Goal: Find specific page/section: Find specific page/section

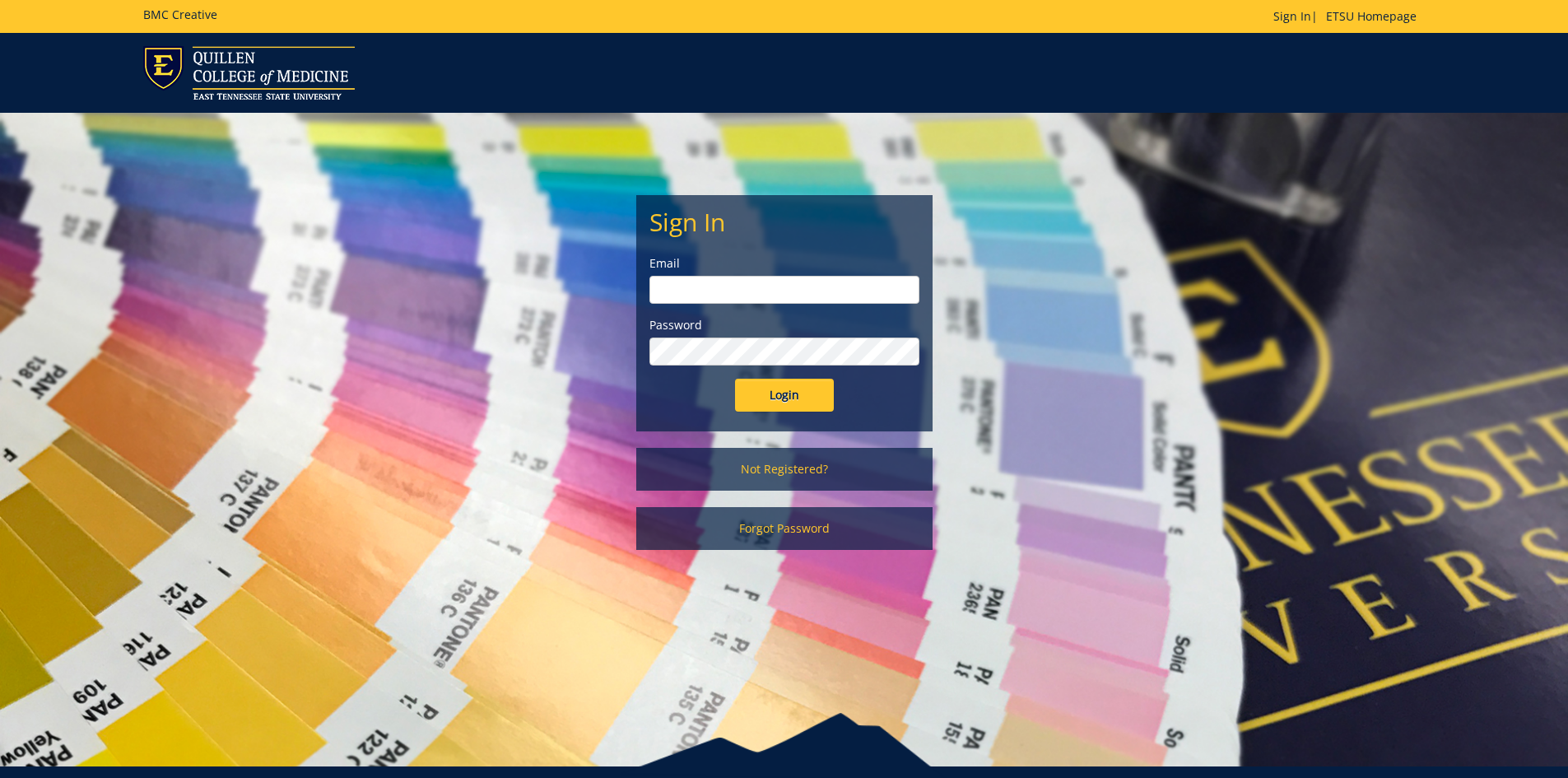
type input "[EMAIL_ADDRESS][DOMAIN_NAME]"
click at [769, 389] on input "Login" at bounding box center [784, 394] width 99 height 33
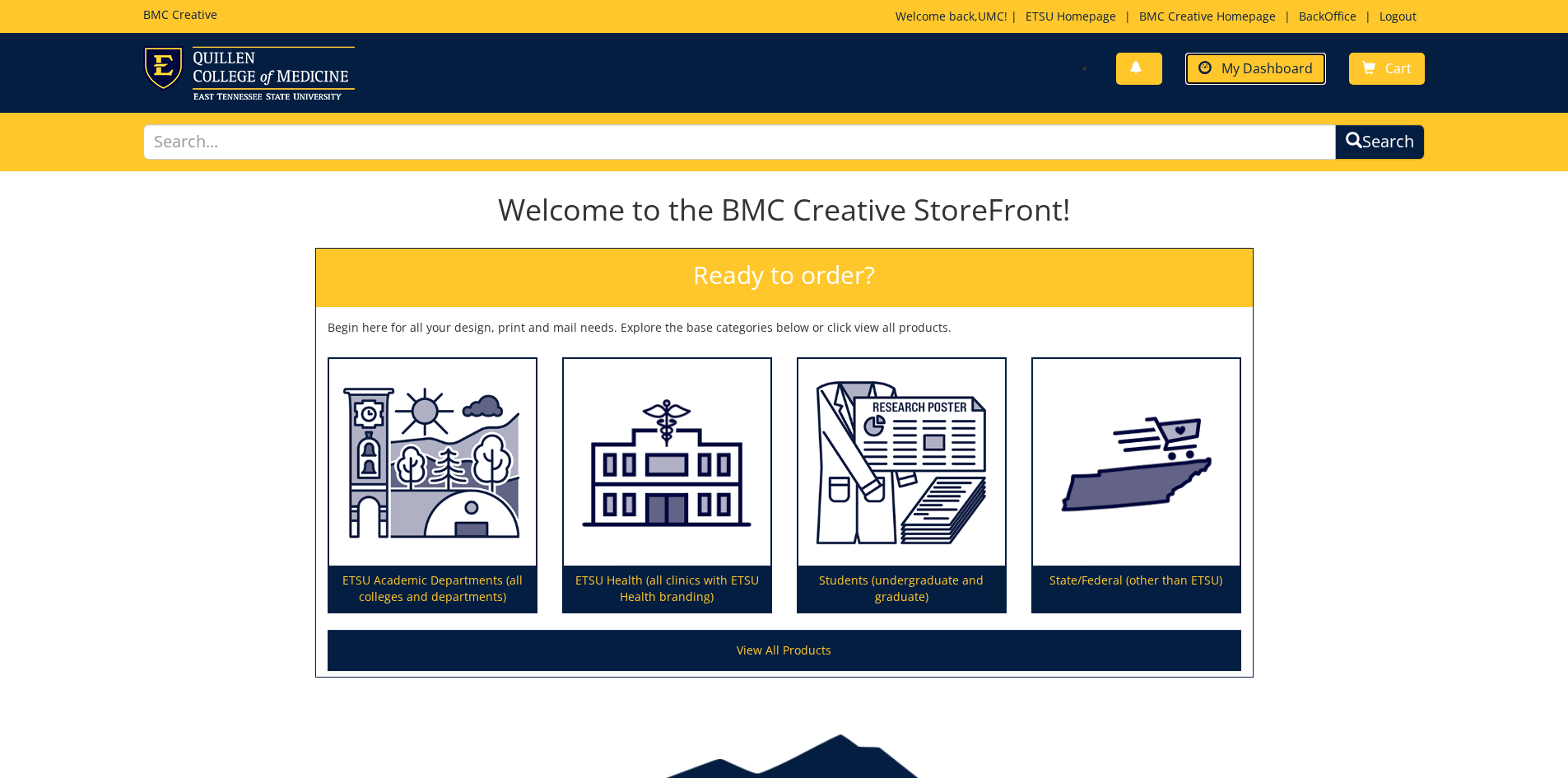
click at [1269, 71] on span "My Dashboard" at bounding box center [1267, 69] width 92 height 19
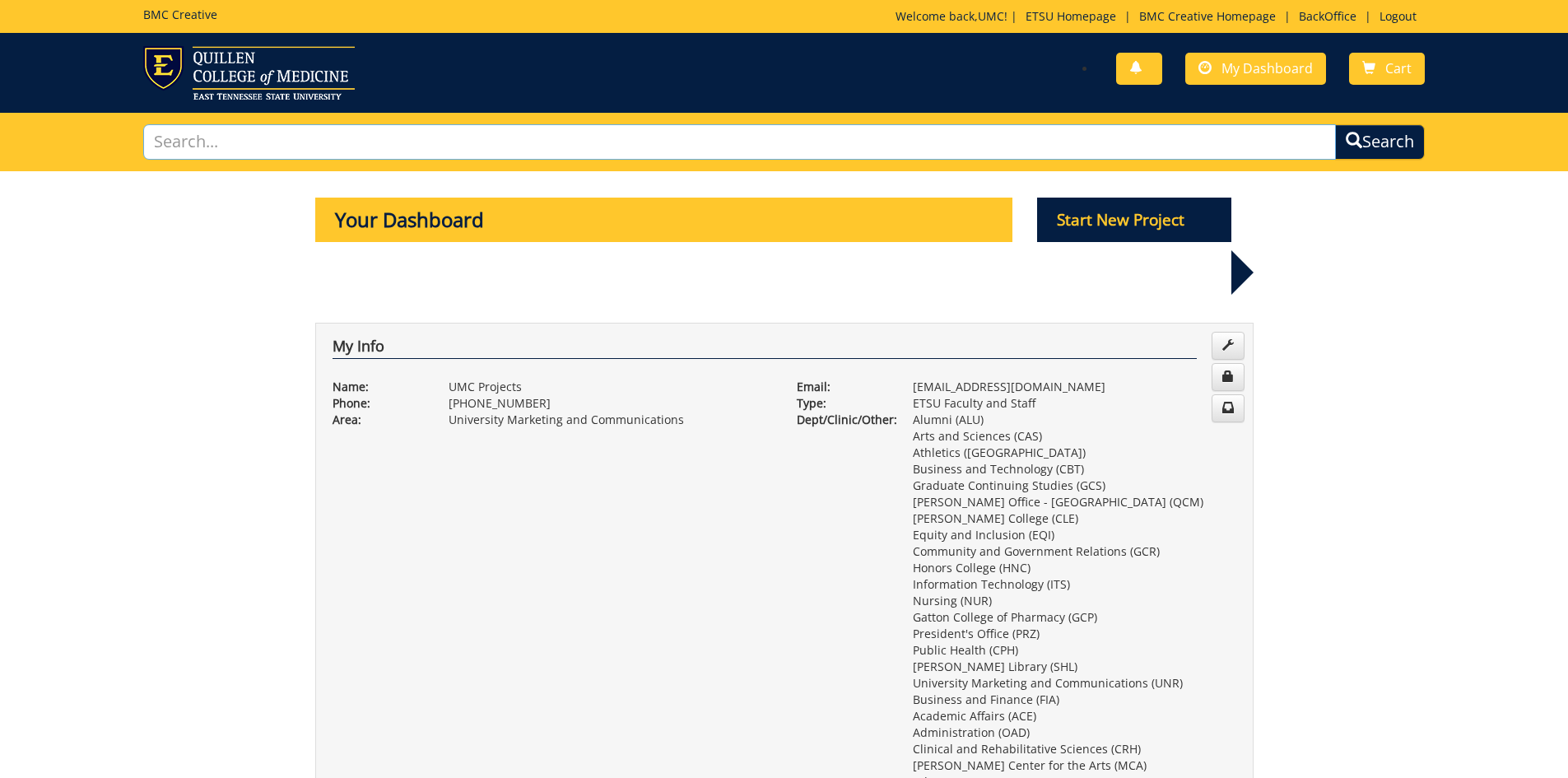
click at [305, 134] on input "text" at bounding box center [740, 142] width 1194 height 35
click at [432, 140] on input "text" at bounding box center [740, 142] width 1194 height 35
type input "Celebration of Service"
click at [1335, 124] on button "Search" at bounding box center [1380, 142] width 90 height 35
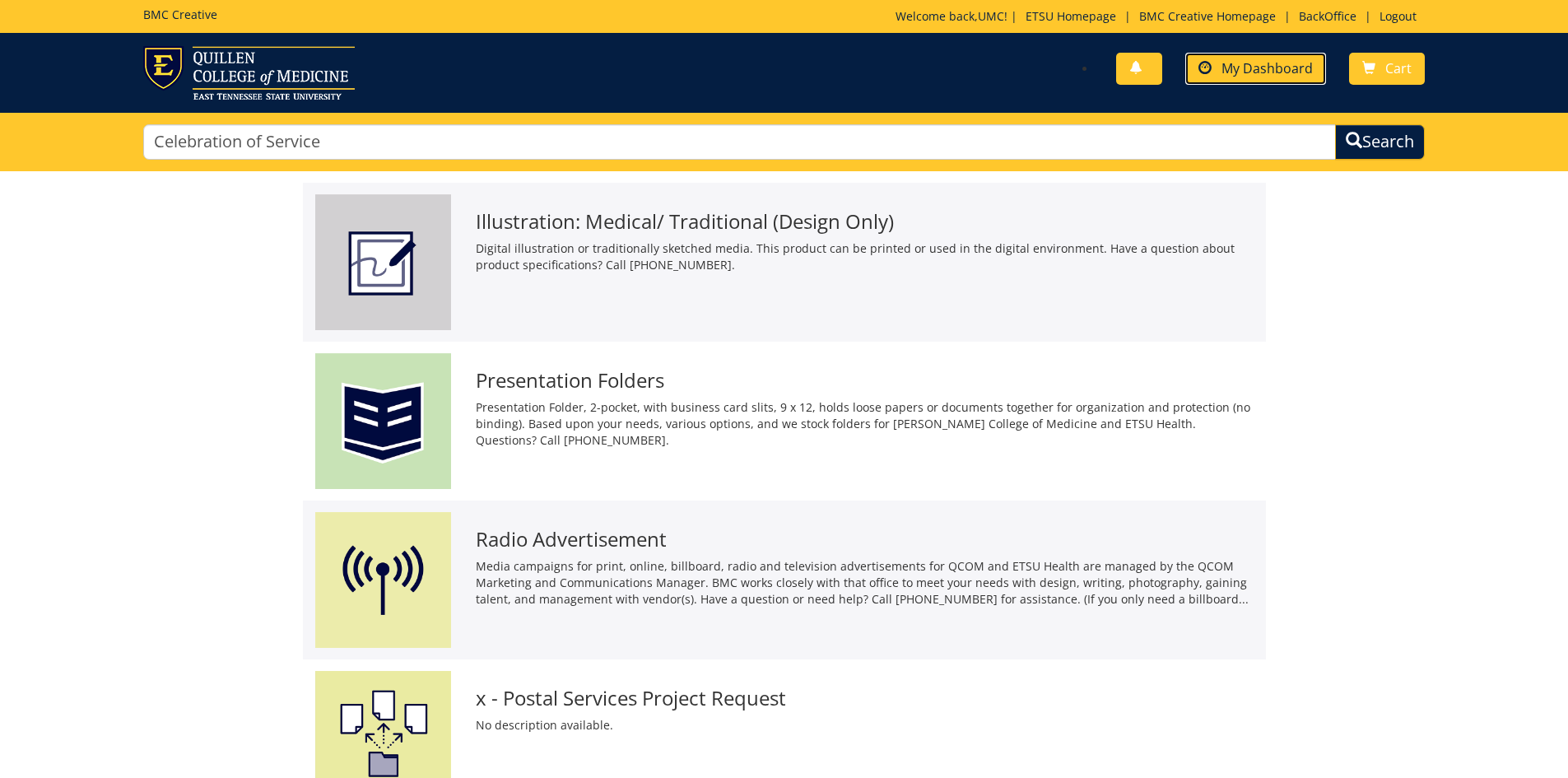
click at [1258, 73] on span "My Dashboard" at bounding box center [1267, 69] width 92 height 19
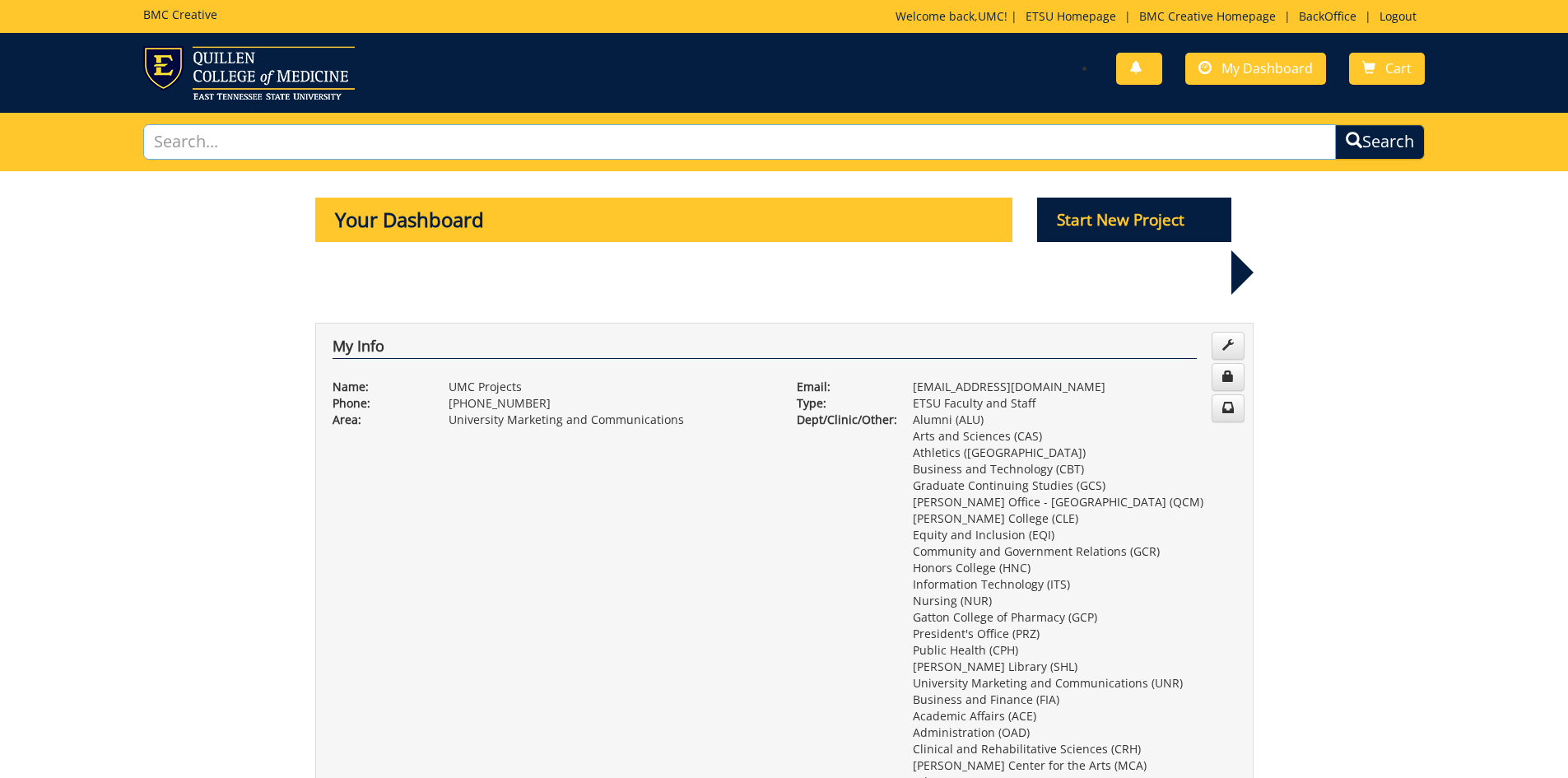
click at [224, 143] on input "text" at bounding box center [740, 142] width 1194 height 35
type input "Service"
click at [1335, 124] on button "Search" at bounding box center [1380, 142] width 90 height 35
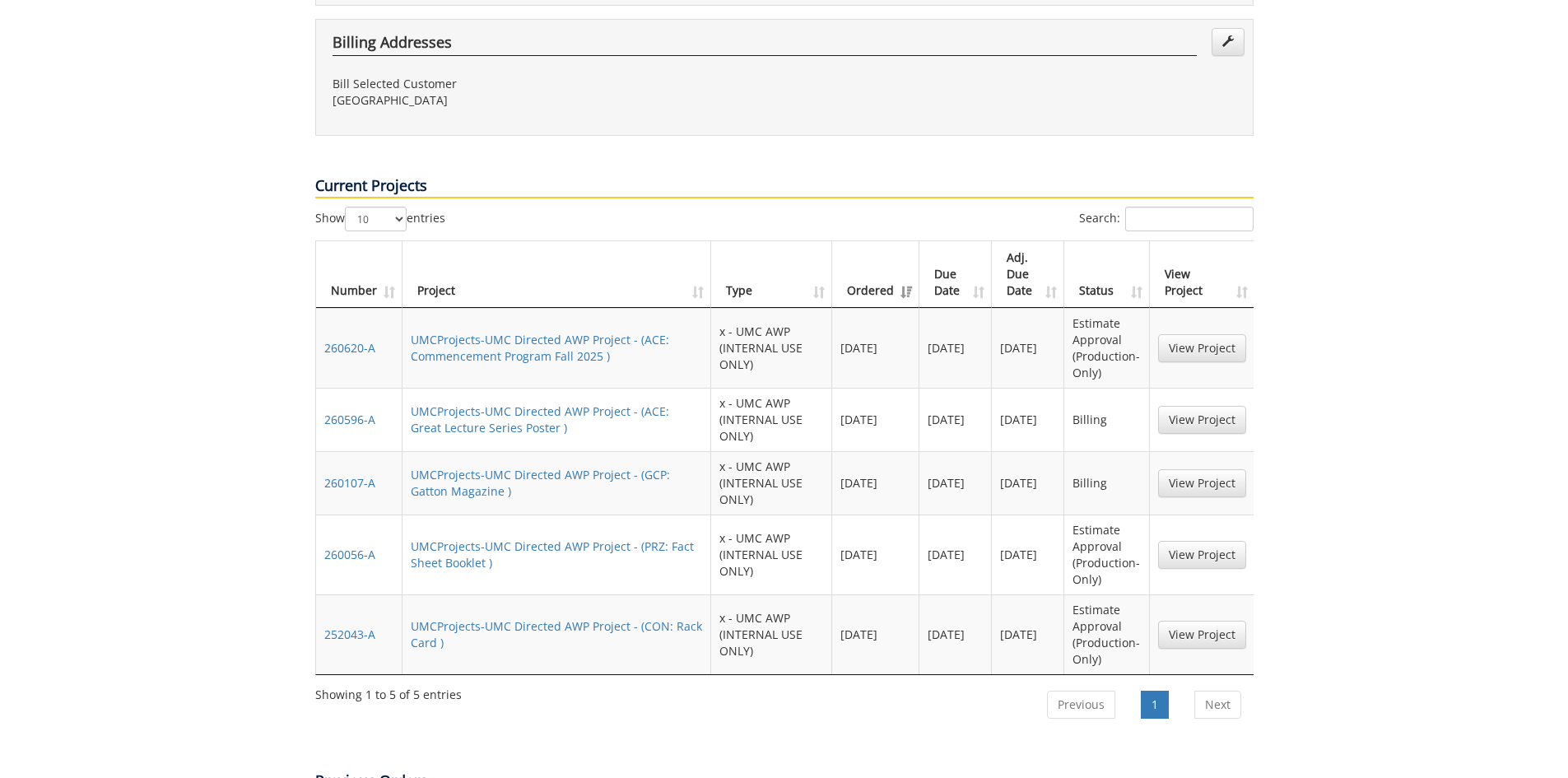
scroll to position [1071, 0]
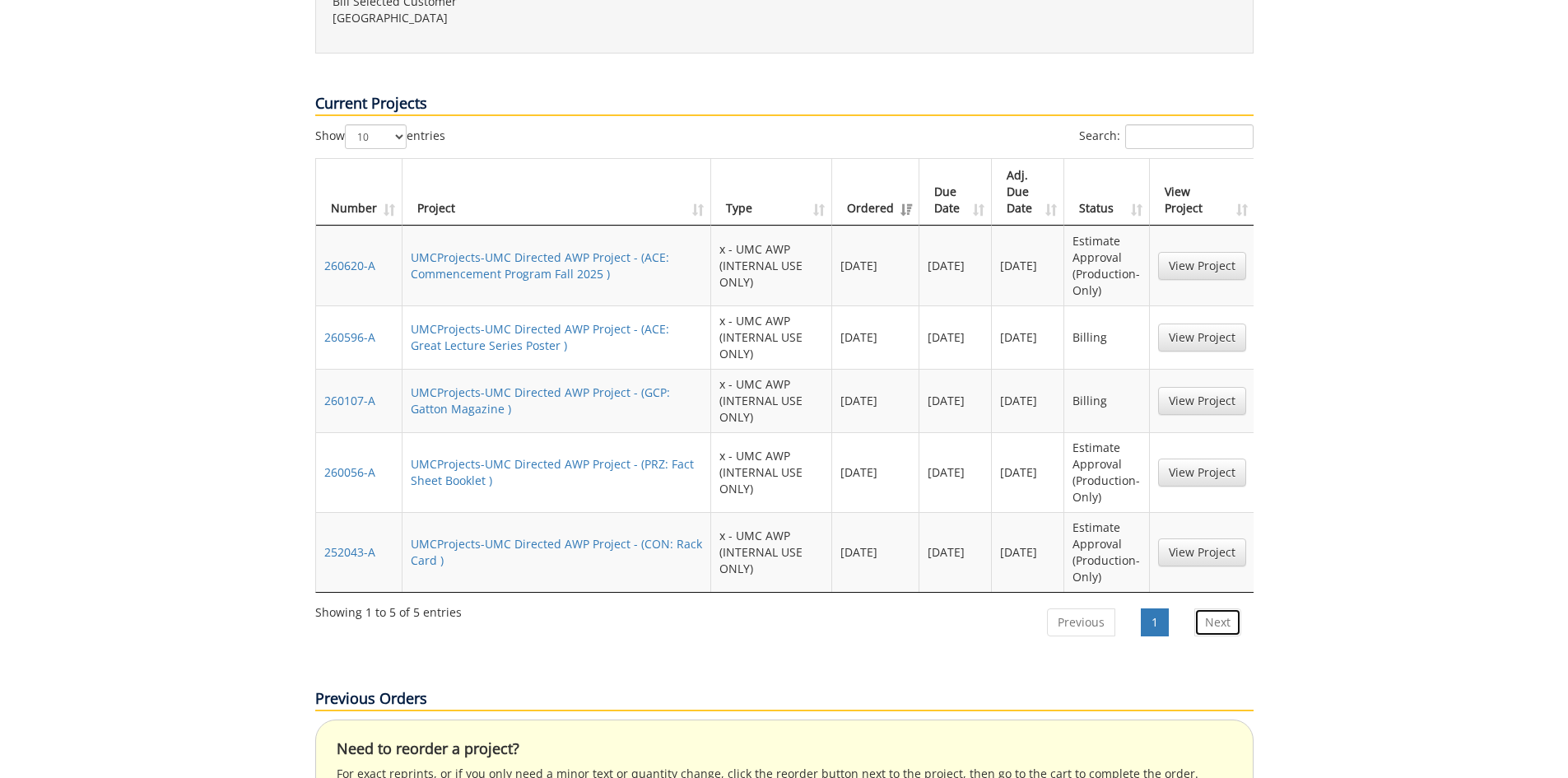
click at [1212, 609] on link "Next" at bounding box center [1218, 622] width 47 height 28
